Goal: Obtain resource: Download file/media

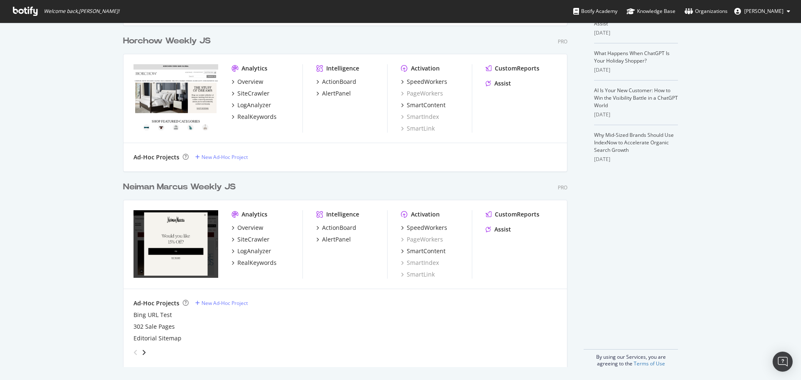
scroll to position [209, 0]
click at [254, 239] on div "SiteCrawler" at bounding box center [253, 239] width 32 height 8
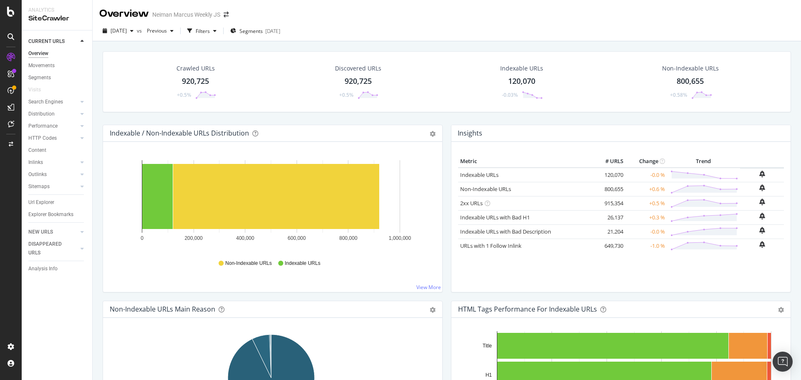
click at [193, 74] on div "Crawled URLs 920,725 +0.5%" at bounding box center [196, 81] width 58 height 43
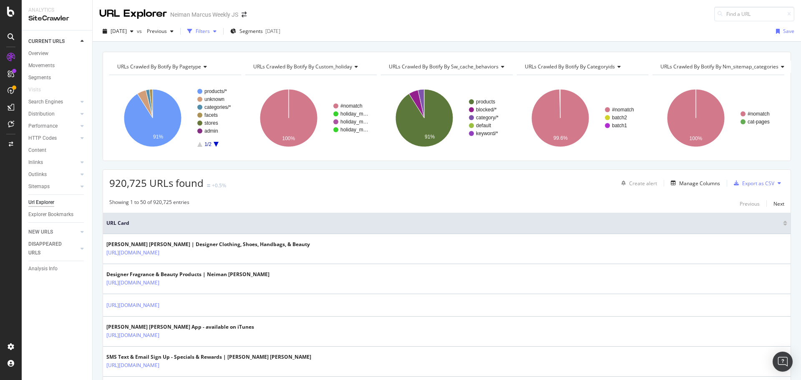
click at [192, 30] on icon "button" at bounding box center [189, 31] width 5 height 5
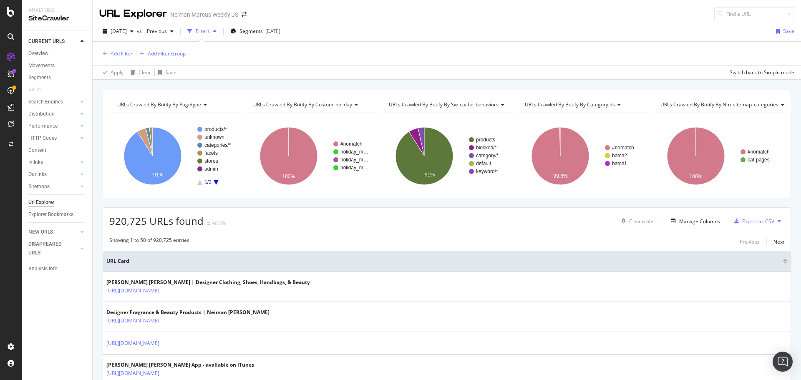
click at [108, 51] on div "Add Filter" at bounding box center [115, 53] width 33 height 9
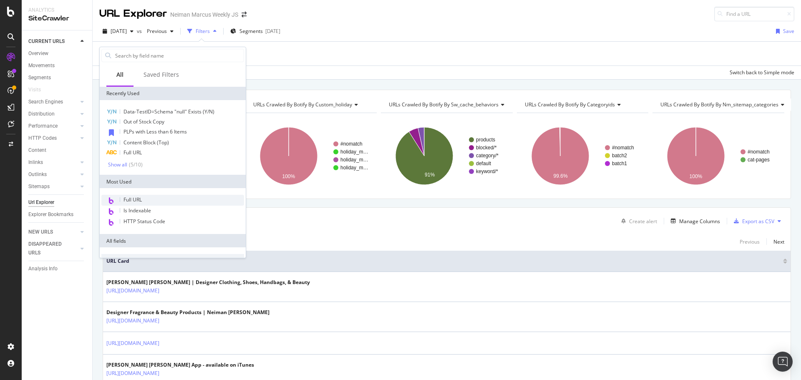
click at [136, 203] on span "Full URL" at bounding box center [132, 199] width 18 height 7
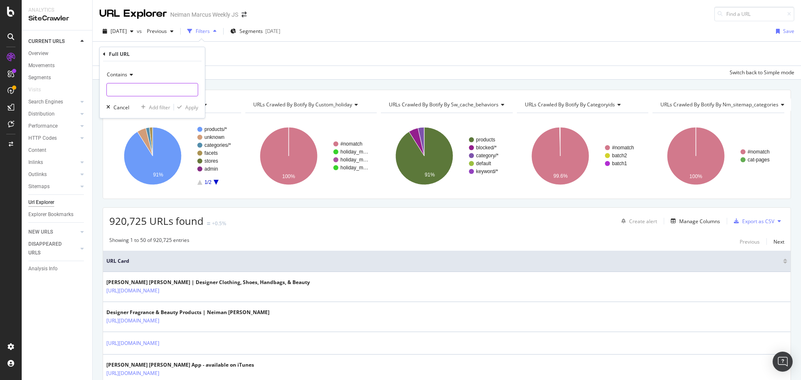
click at [132, 94] on input "text" at bounding box center [152, 89] width 91 height 13
type input "/c/"
click at [188, 114] on div "Contains /c/ Cancel Add filter Apply" at bounding box center [152, 89] width 105 height 57
click at [189, 109] on div "Apply" at bounding box center [191, 107] width 13 height 7
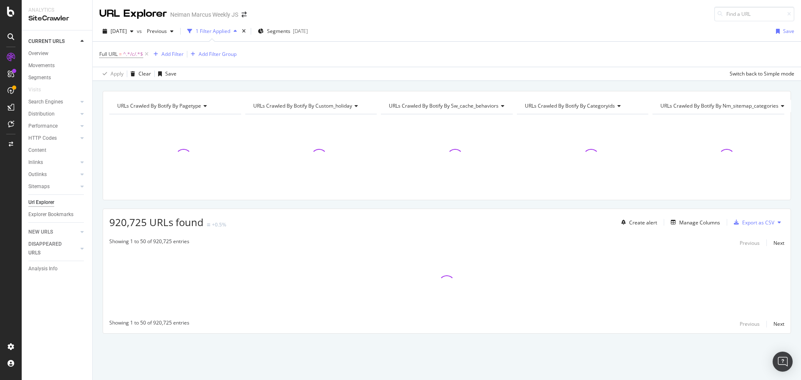
click at [186, 55] on div "Add Filter Add Filter Group" at bounding box center [193, 54] width 86 height 10
click at [176, 55] on div "Add Filter" at bounding box center [172, 53] width 22 height 7
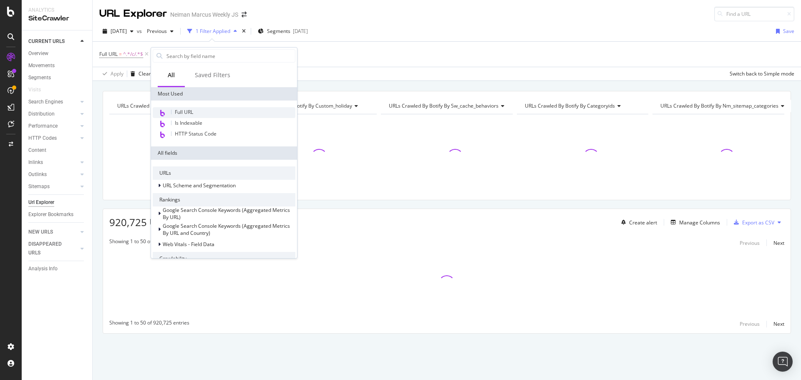
click at [188, 113] on span "Full URL" at bounding box center [184, 111] width 18 height 7
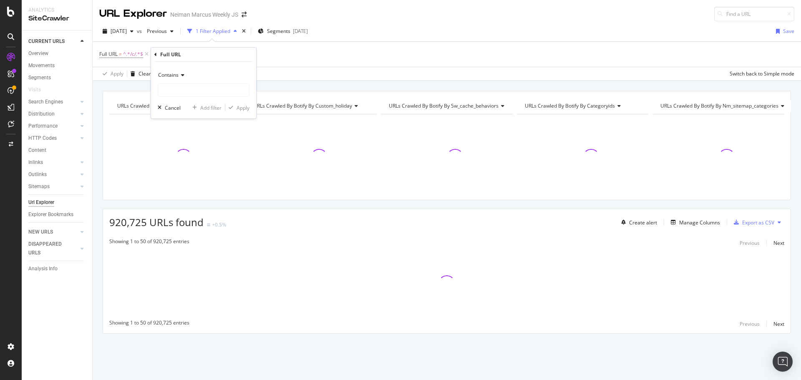
click at [176, 81] on div "Contains" at bounding box center [204, 74] width 92 height 13
click at [177, 78] on span "Contains" at bounding box center [168, 74] width 20 height 7
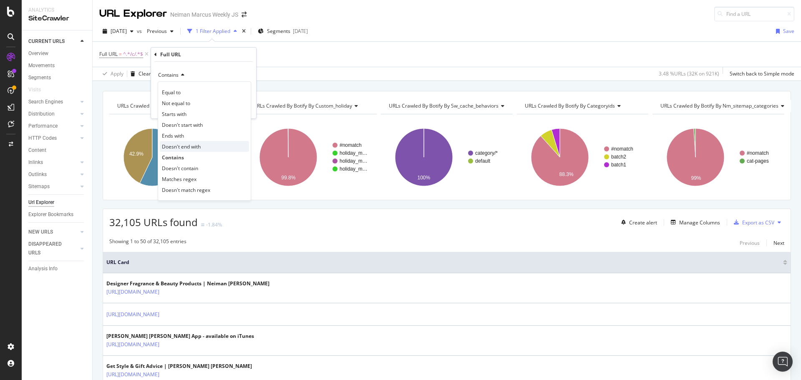
click at [182, 148] on span "Doesn't end with" at bounding box center [181, 146] width 39 height 7
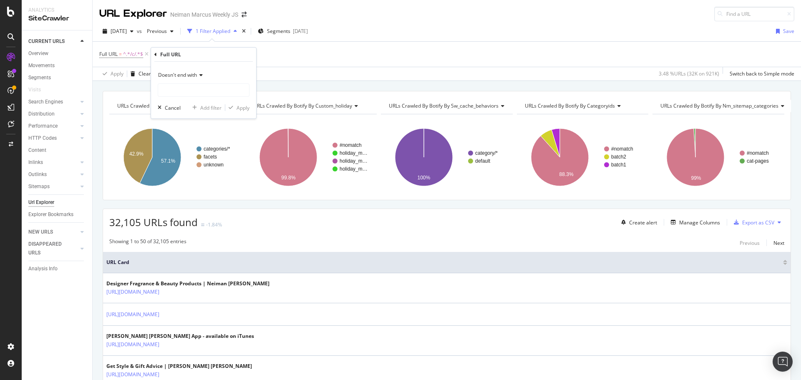
click at [191, 80] on div "Doesn't end with" at bounding box center [204, 74] width 92 height 13
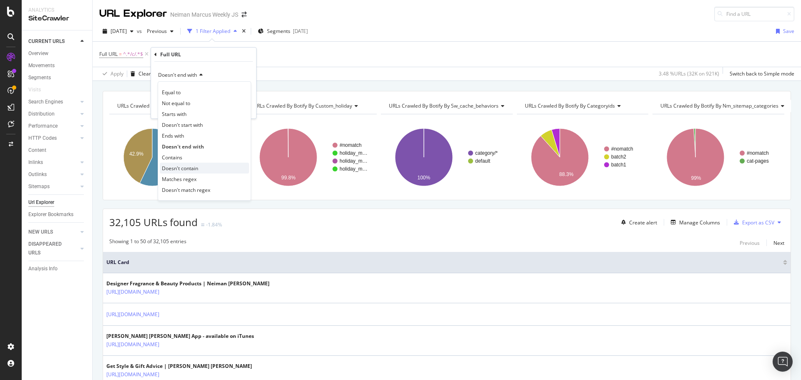
click at [188, 170] on span "Doesn't contain" at bounding box center [180, 168] width 36 height 7
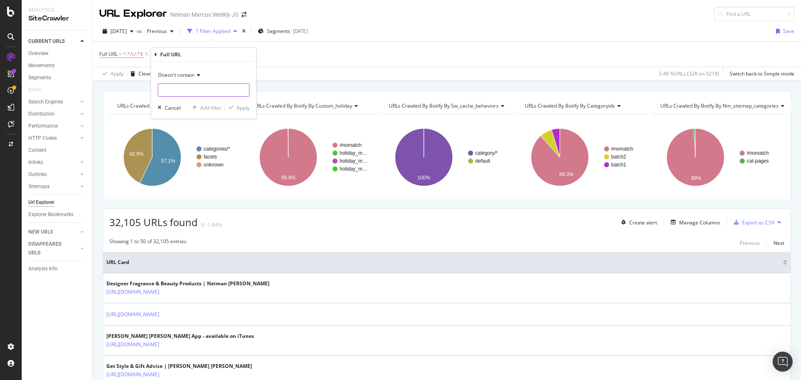
click at [183, 95] on input "text" at bounding box center [203, 89] width 91 height 13
type input "sale"
click at [242, 105] on div "Apply" at bounding box center [242, 107] width 13 height 7
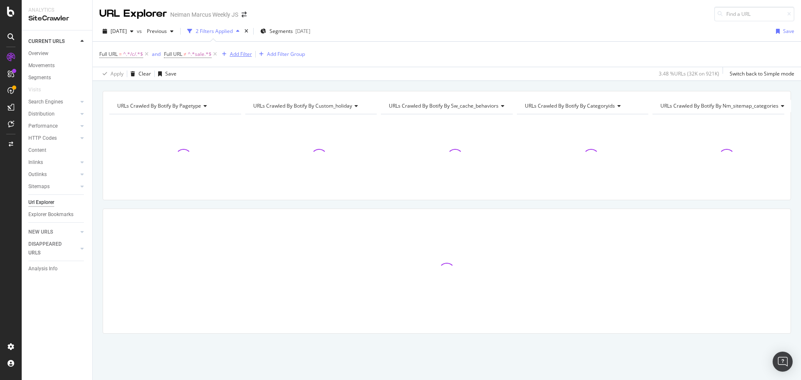
click at [241, 51] on div "Add Filter" at bounding box center [241, 53] width 22 height 7
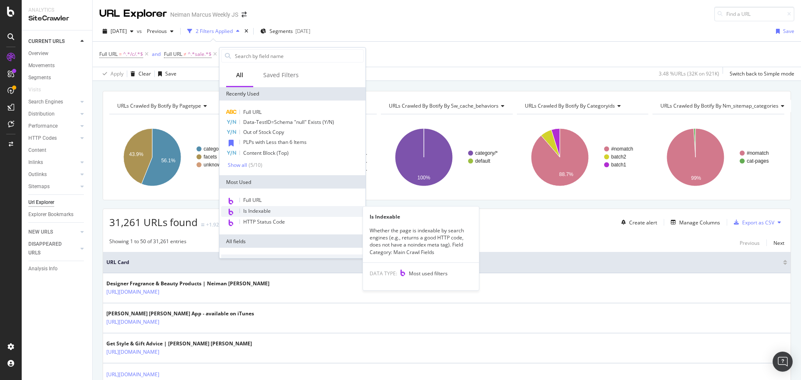
click at [262, 212] on span "Is Indexable" at bounding box center [257, 210] width 28 height 7
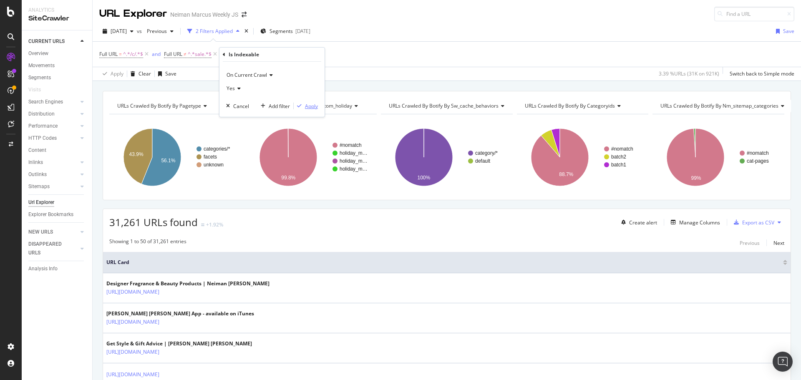
click at [311, 107] on div "Apply" at bounding box center [311, 106] width 13 height 7
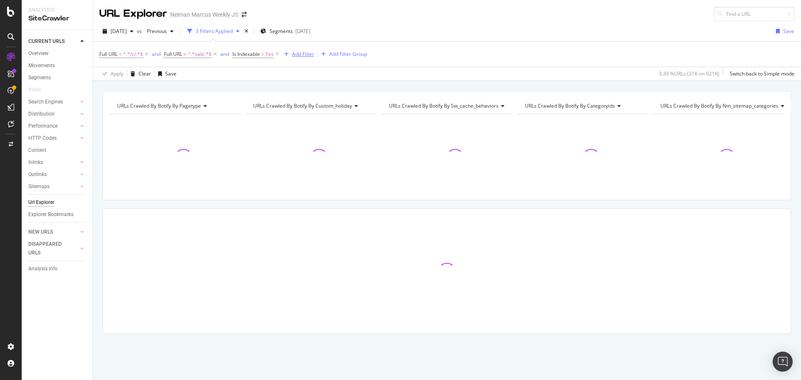
click at [301, 53] on div "Add Filter" at bounding box center [303, 53] width 22 height 7
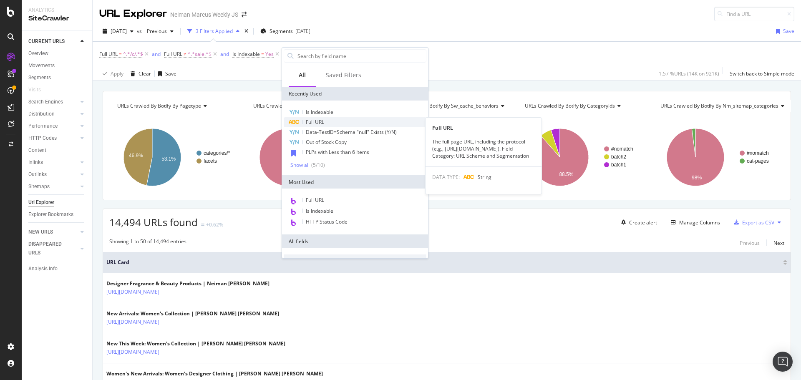
click at [316, 123] on span "Full URL" at bounding box center [315, 121] width 18 height 7
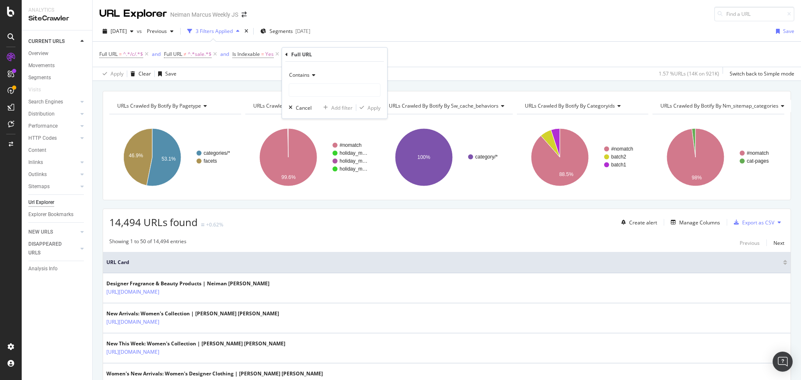
click at [305, 73] on span "Contains" at bounding box center [299, 74] width 20 height 7
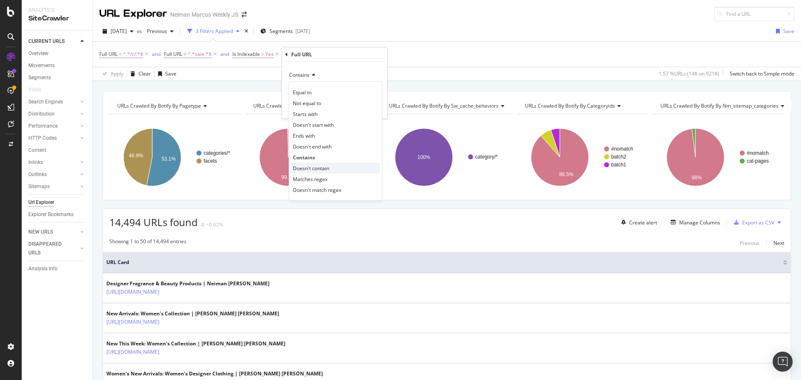
click at [317, 169] on span "Doesn't contain" at bounding box center [311, 168] width 36 height 7
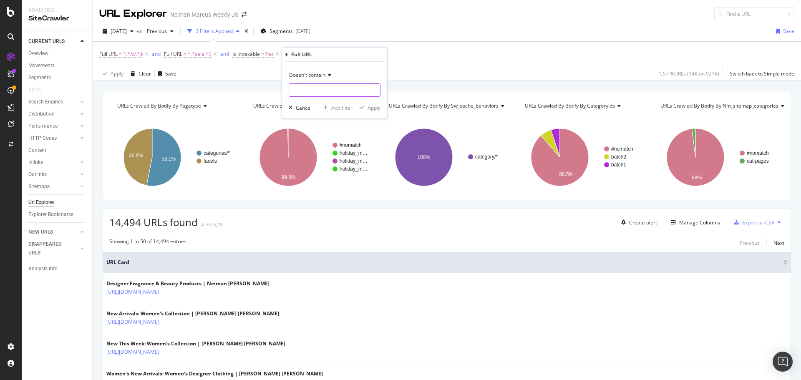
click at [309, 91] on input "text" at bounding box center [334, 89] width 91 height 13
type input "?"
click at [371, 109] on div "Apply" at bounding box center [373, 107] width 13 height 7
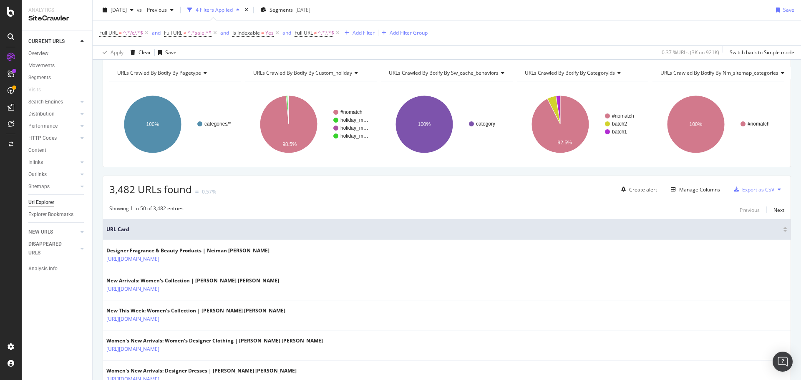
scroll to position [83, 0]
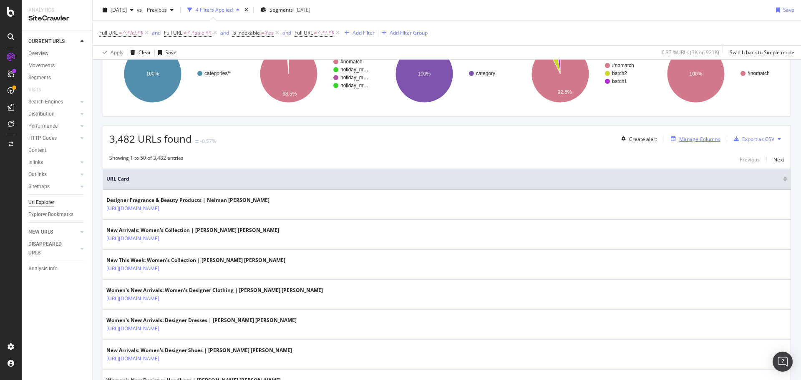
click at [679, 142] on div "Manage Columns" at bounding box center [699, 139] width 41 height 7
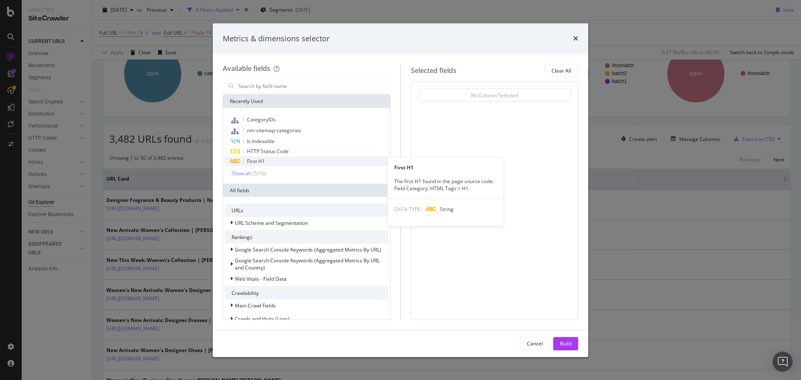
click at [254, 162] on span "First H1" at bounding box center [256, 161] width 18 height 7
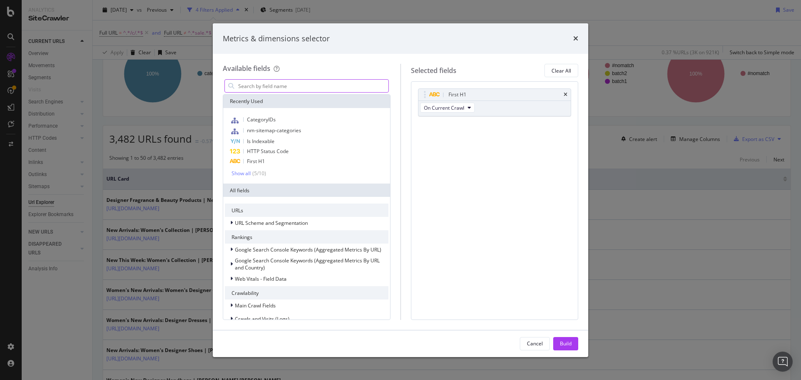
click at [270, 84] on input "modal" at bounding box center [312, 86] width 151 height 13
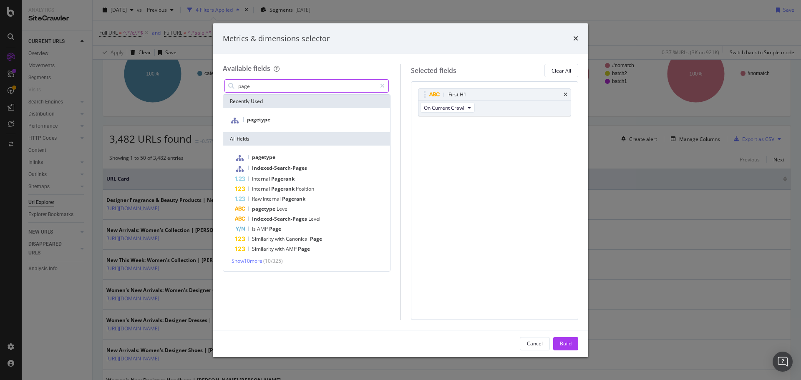
drag, startPoint x: 269, startPoint y: 87, endPoint x: 226, endPoint y: 89, distance: 42.2
click at [226, 89] on div "page" at bounding box center [306, 85] width 164 height 13
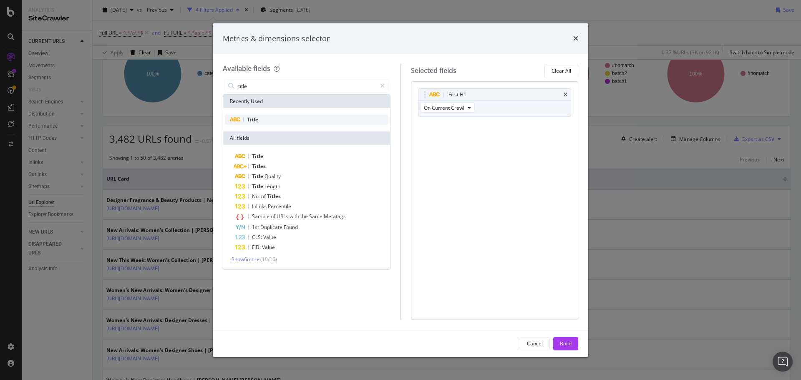
click at [259, 121] on div "Title" at bounding box center [306, 120] width 163 height 10
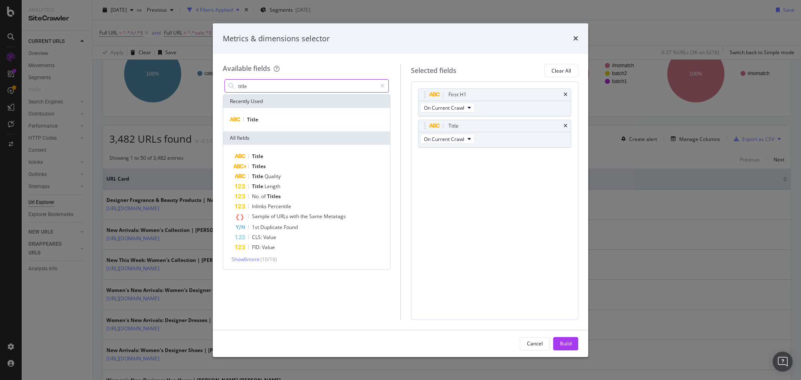
click at [257, 89] on input "title" at bounding box center [306, 86] width 139 height 13
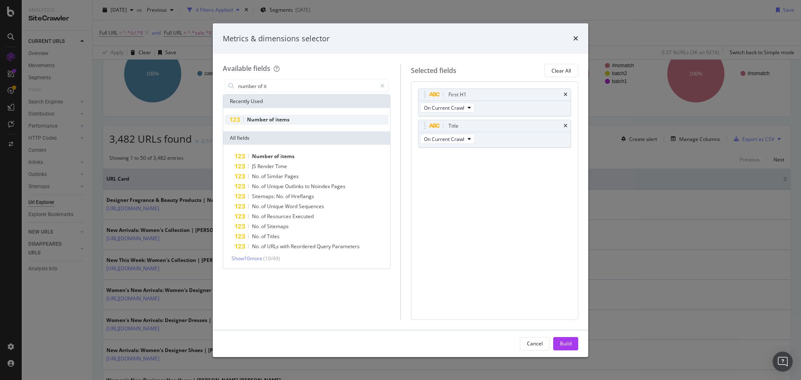
click at [266, 116] on span "Number" at bounding box center [258, 119] width 22 height 7
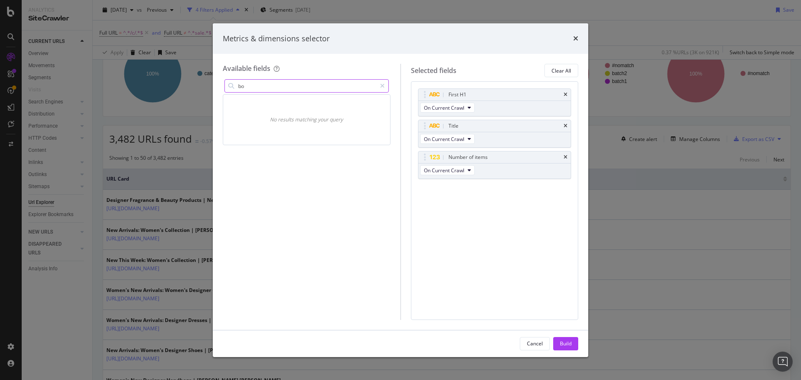
type input "b"
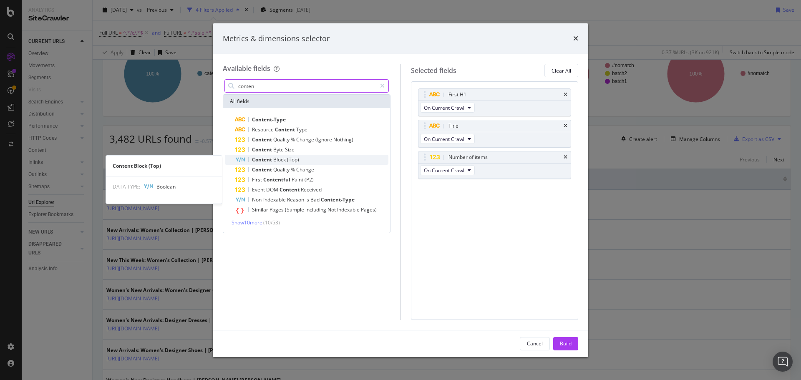
type input "conten"
click at [290, 160] on span "(Top)" at bounding box center [293, 159] width 12 height 7
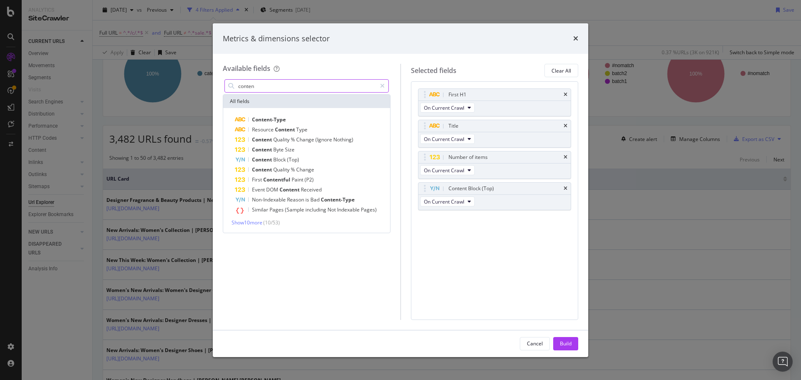
click at [269, 83] on input "conten" at bounding box center [306, 86] width 139 height 13
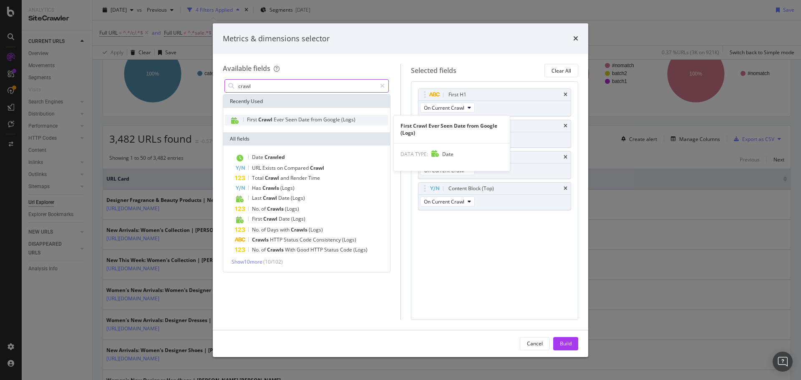
type input "crawl"
click at [287, 121] on span "Seen" at bounding box center [291, 119] width 13 height 7
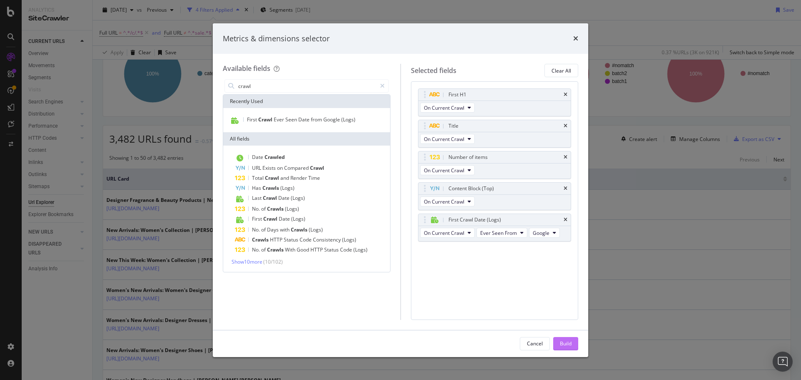
click at [568, 344] on div "Build" at bounding box center [566, 343] width 12 height 7
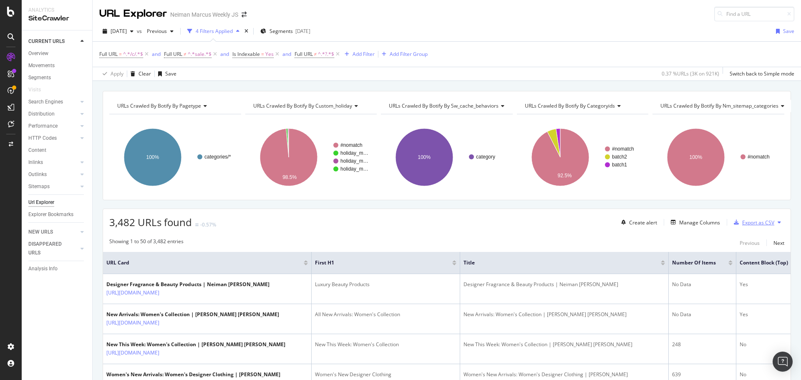
click at [750, 221] on div "Export as CSV" at bounding box center [758, 222] width 32 height 7
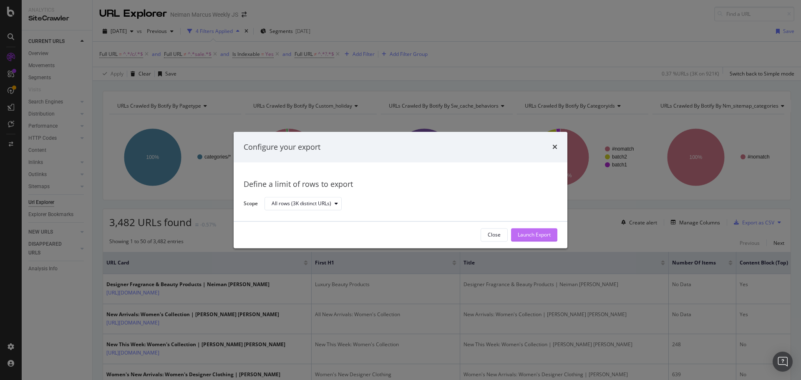
click at [532, 232] on div "Launch Export" at bounding box center [534, 234] width 33 height 7
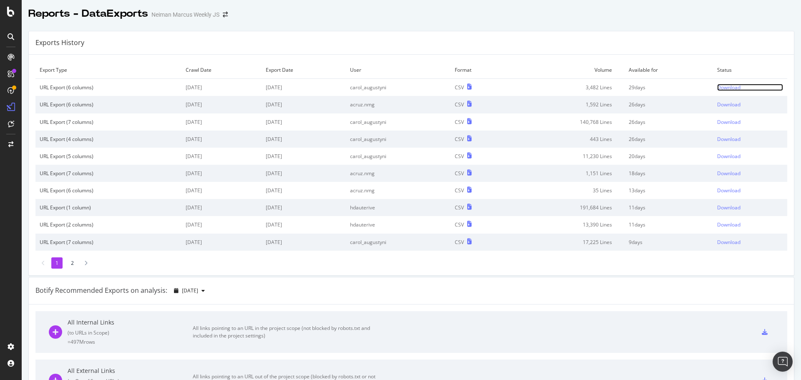
click at [727, 87] on div "Download" at bounding box center [728, 87] width 23 height 7
